Goal: Information Seeking & Learning: Understand process/instructions

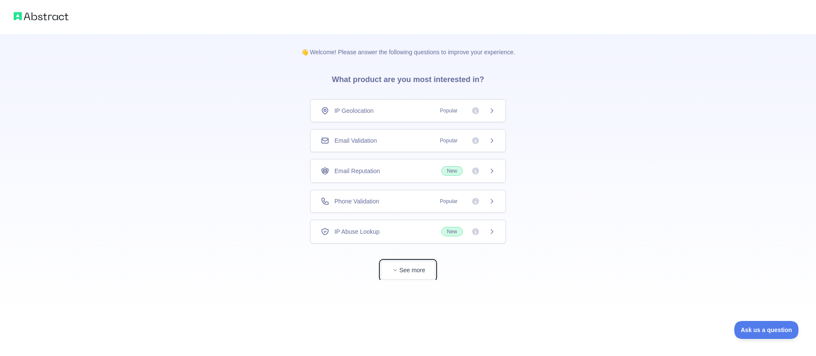
click at [419, 275] on button "See more" at bounding box center [408, 270] width 55 height 19
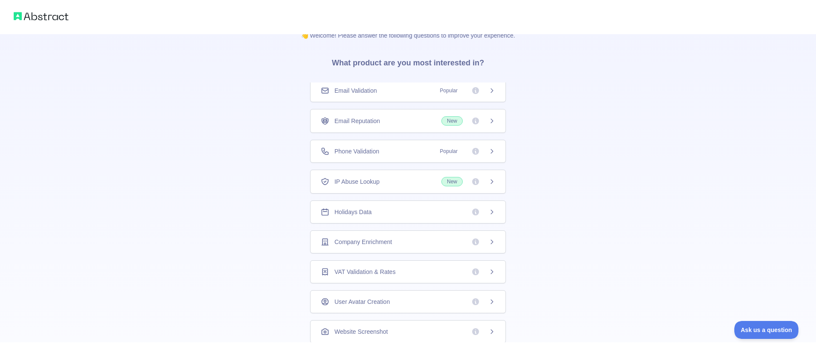
scroll to position [18, 0]
click at [493, 241] on icon at bounding box center [492, 241] width 2 height 4
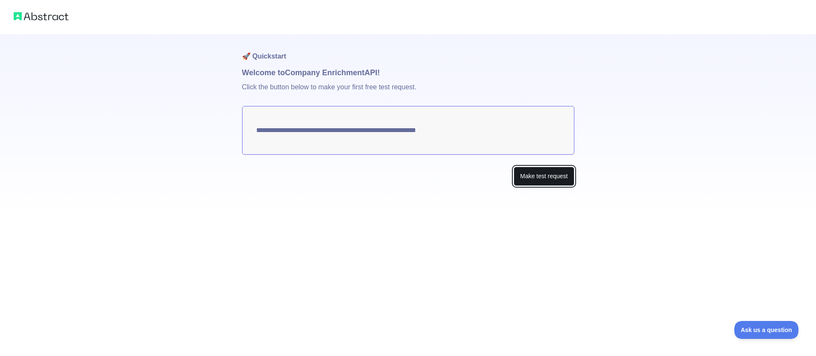
click at [545, 177] on button "Make test request" at bounding box center [544, 176] width 60 height 19
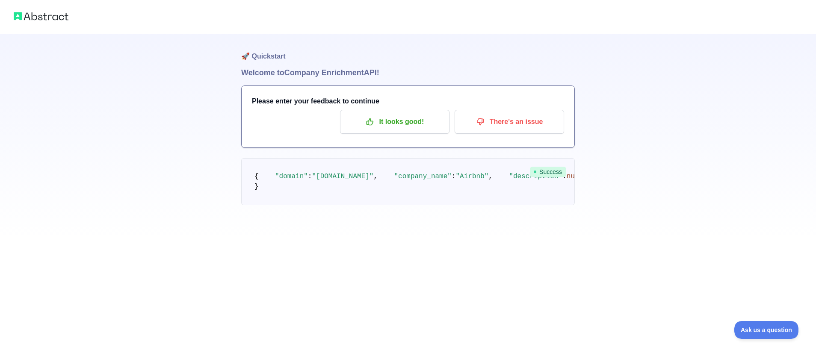
scroll to position [27, 0]
click at [405, 115] on p "It looks good!" at bounding box center [394, 122] width 97 height 15
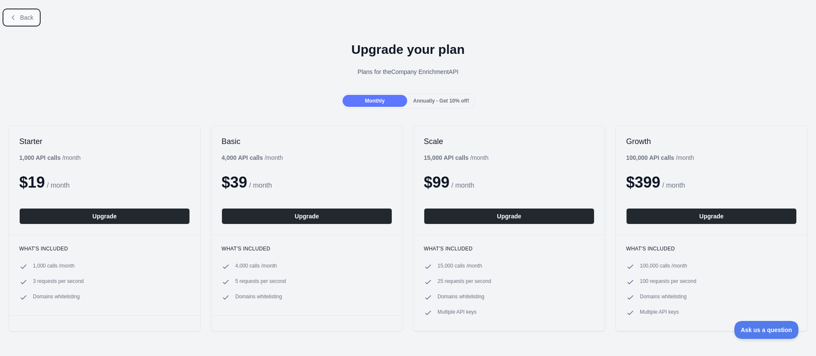
click at [33, 18] on span "Back" at bounding box center [26, 17] width 13 height 7
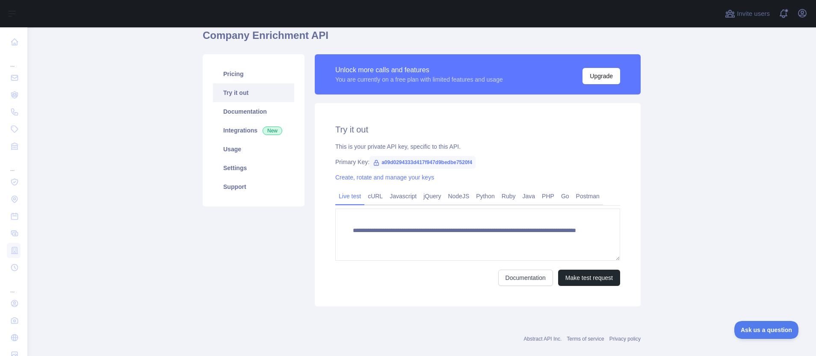
scroll to position [49, 0]
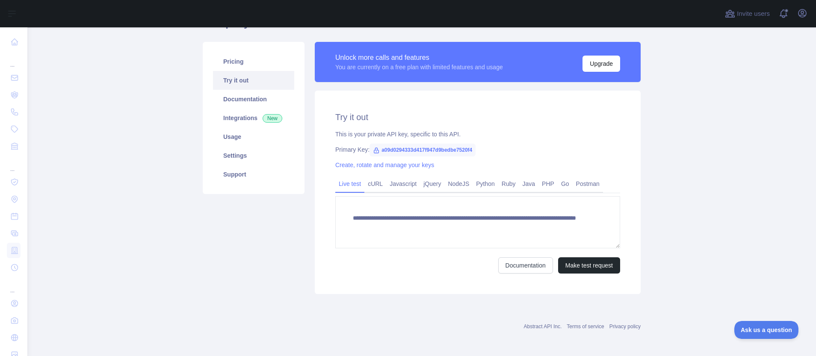
click at [390, 151] on span "a09d0294333d417f947d9bedbe7520f4" at bounding box center [423, 150] width 106 height 13
click at [419, 151] on span "a09d0294333d417f947d9bedbe7520f4" at bounding box center [423, 150] width 106 height 13
click at [448, 151] on span "a09d0294333d417f947d9bedbe7520f4" at bounding box center [423, 150] width 106 height 13
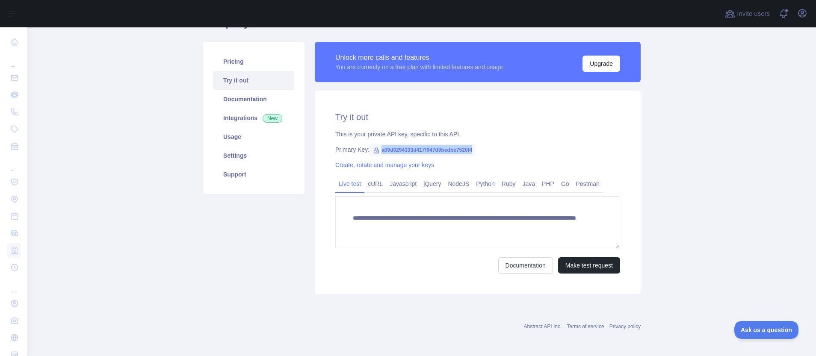
click at [448, 151] on span "a09d0294333d417f947d9bedbe7520f4" at bounding box center [423, 150] width 106 height 13
